Goal: Information Seeking & Learning: Learn about a topic

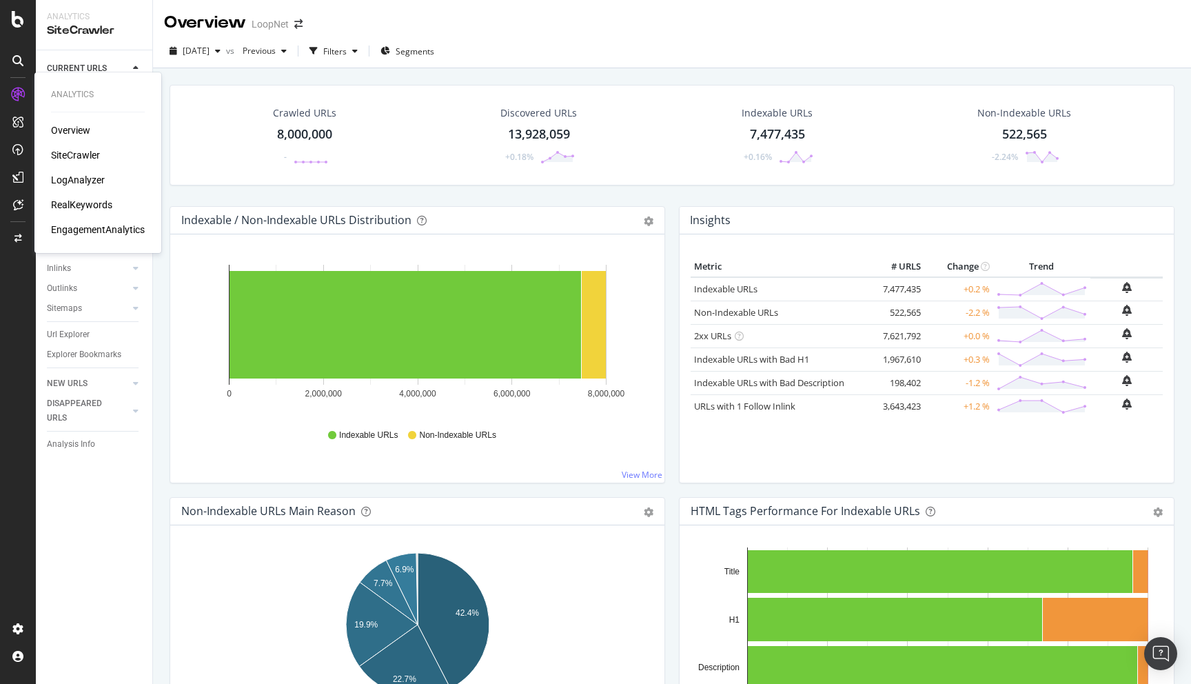
click at [85, 182] on div "LogAnalyzer" at bounding box center [78, 180] width 54 height 14
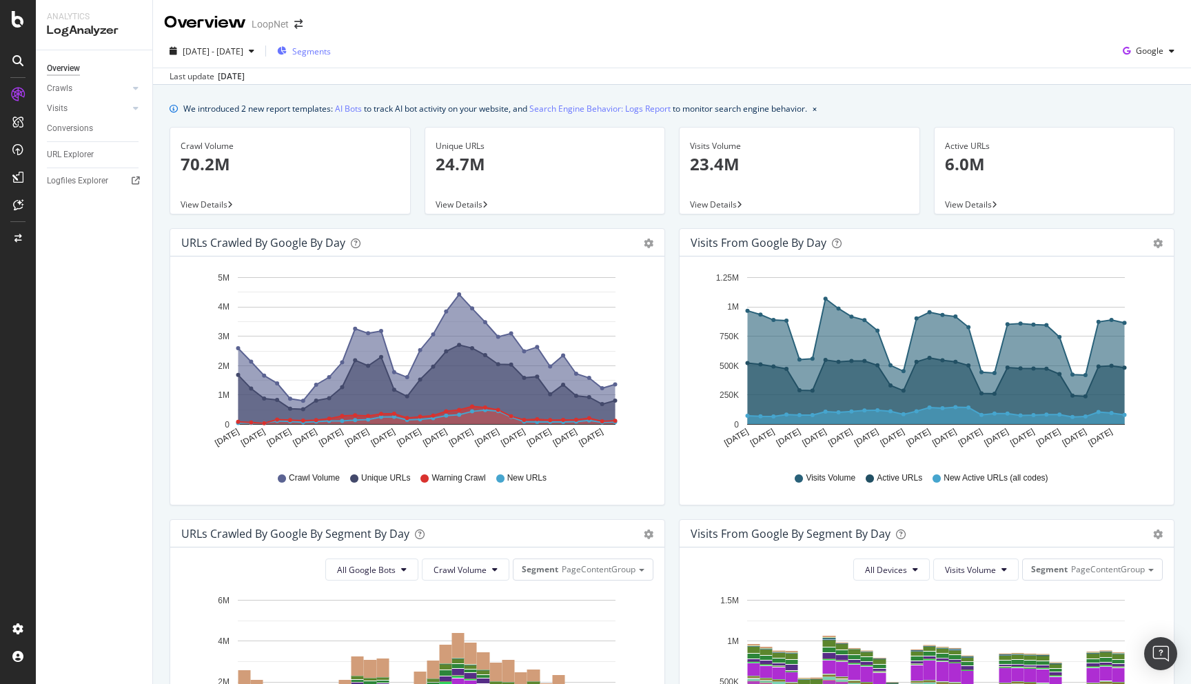
click at [331, 49] on span "Segments" at bounding box center [311, 51] width 39 height 12
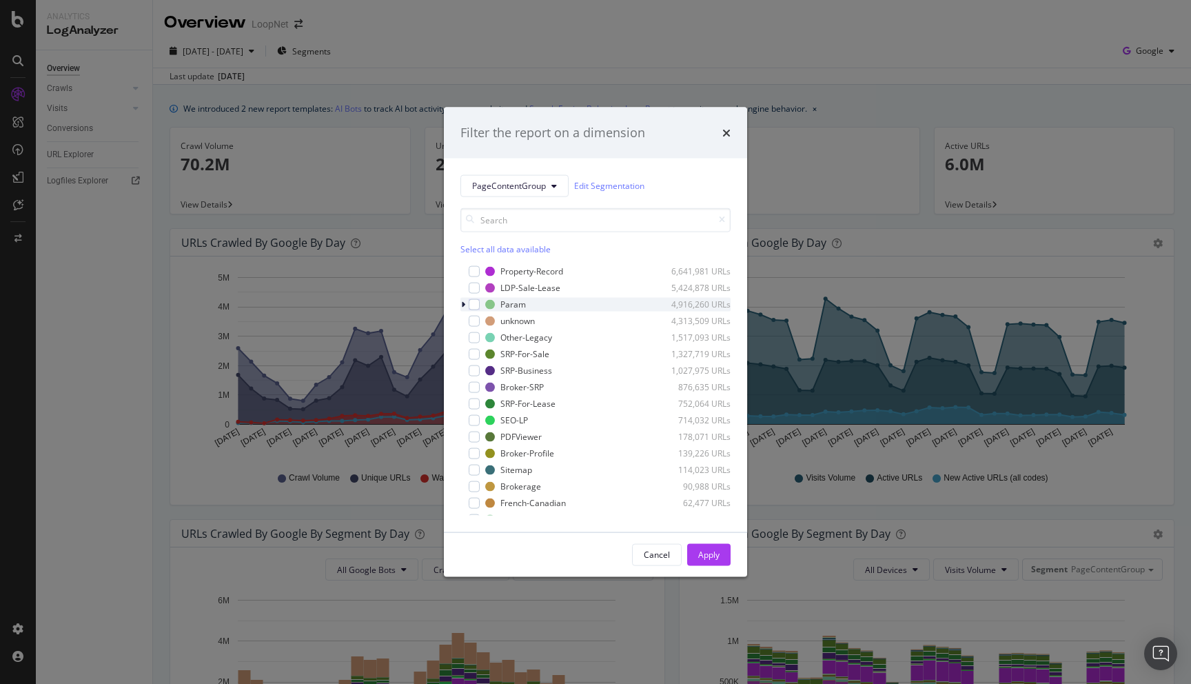
click at [462, 307] on icon "modal" at bounding box center [463, 304] width 4 height 8
click at [483, 337] on div "modal" at bounding box center [482, 337] width 11 height 11
click at [699, 558] on div "Apply" at bounding box center [708, 555] width 21 height 12
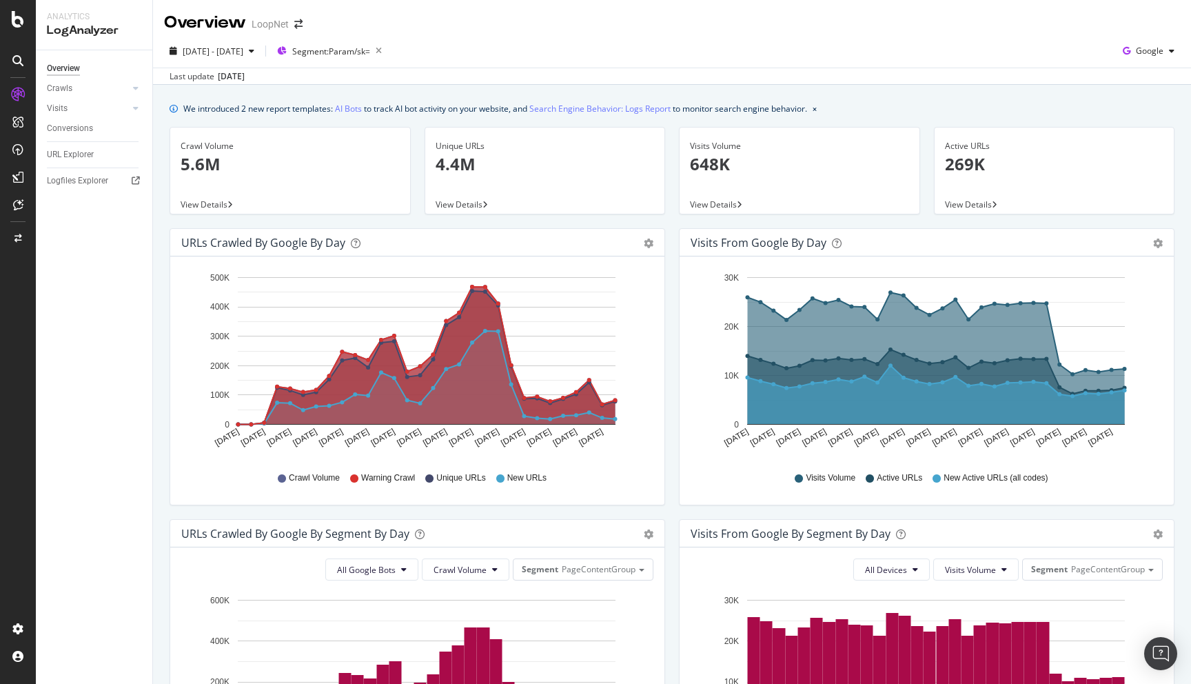
scroll to position [465, 0]
